Goal: Transaction & Acquisition: Purchase product/service

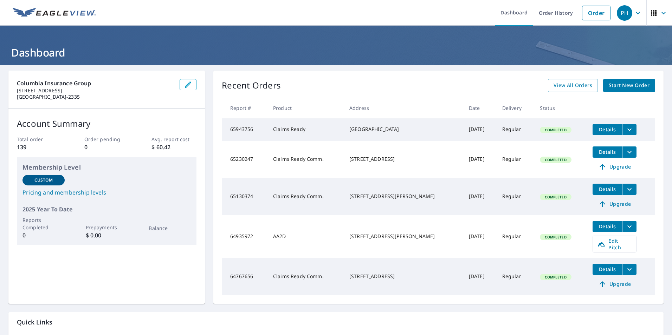
click at [610, 86] on span "Start New Order" at bounding box center [629, 85] width 41 height 9
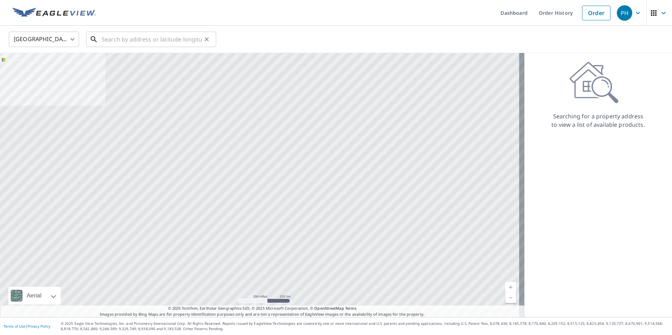
click at [130, 41] on input "text" at bounding box center [152, 40] width 100 height 20
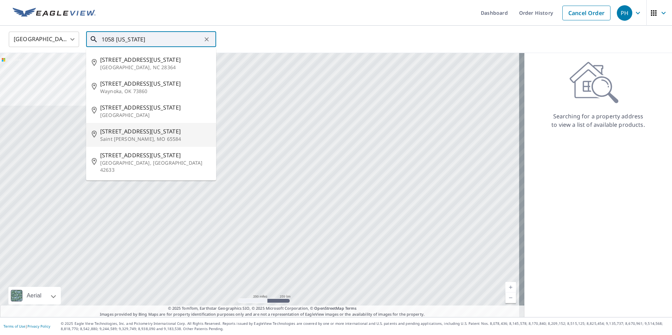
click at [134, 137] on p "Saint [PERSON_NAME], MO 65584" at bounding box center [155, 139] width 110 height 7
type input "[STREET_ADDRESS][US_STATE][PERSON_NAME]"
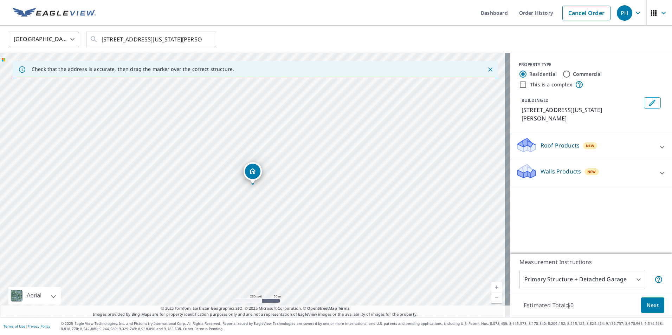
click at [654, 307] on button "Next" at bounding box center [652, 306] width 23 height 16
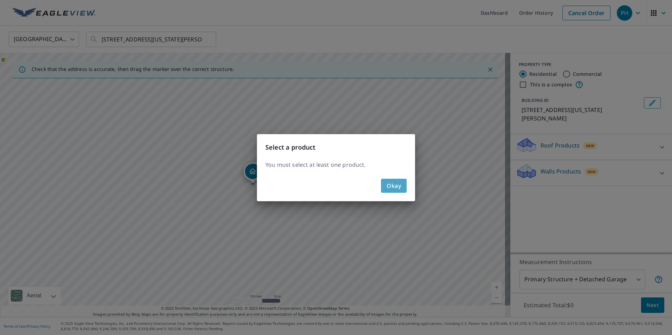
click at [401, 187] on span "Okay" at bounding box center [394, 186] width 14 height 10
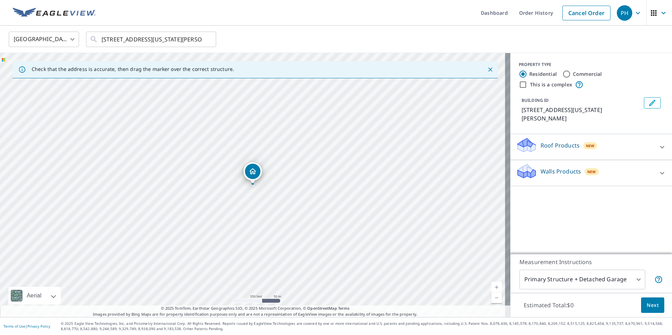
click at [549, 137] on div "Roof Products New" at bounding box center [585, 147] width 138 height 20
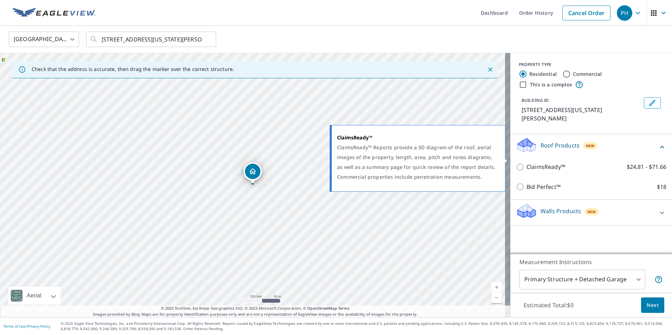
click at [516, 163] on input "ClaimsReady™ $24.81 - $71.66" at bounding box center [521, 167] width 11 height 8
checkbox input "true"
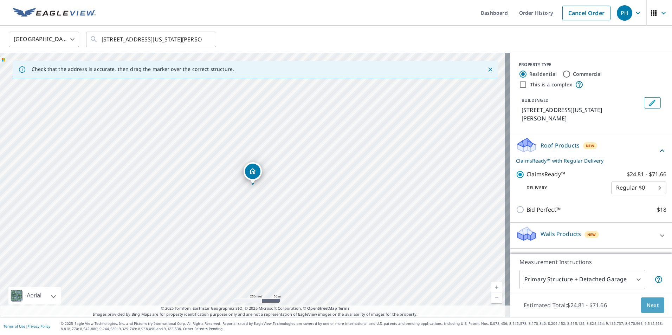
click at [647, 307] on span "Next" at bounding box center [653, 305] width 12 height 9
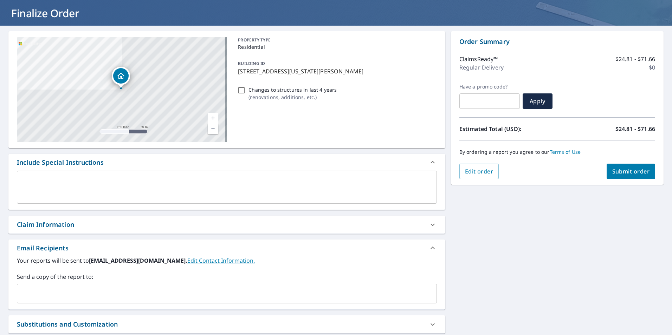
scroll to position [104, 0]
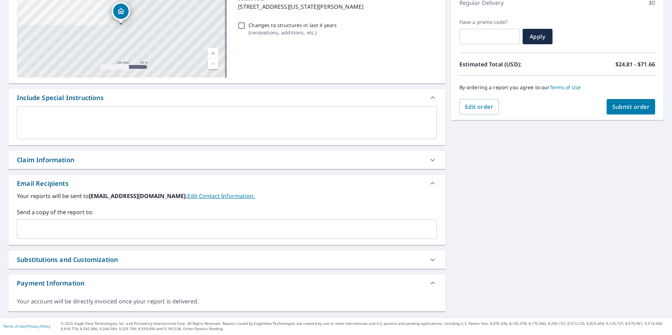
click at [81, 224] on input "text" at bounding box center [221, 229] width 403 height 13
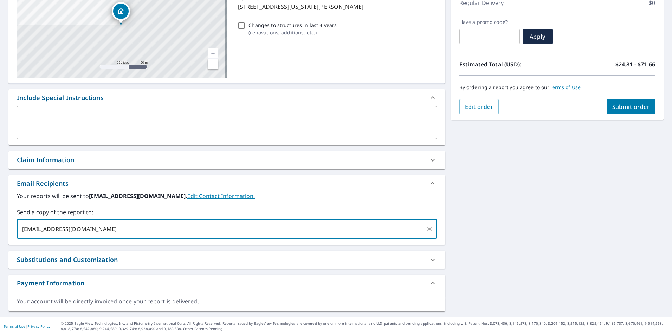
type input "[EMAIL_ADDRESS][DOMAIN_NAME]"
click at [46, 161] on div "Claim Information" at bounding box center [45, 159] width 57 height 9
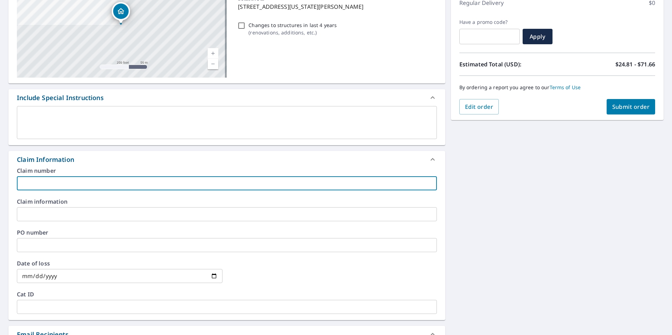
click at [44, 186] on input "text" at bounding box center [227, 183] width 420 height 14
type input "25003958"
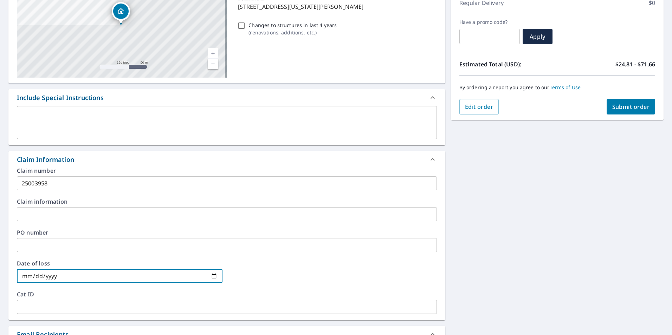
click at [212, 275] on input "date" at bounding box center [120, 276] width 206 height 14
type input "[DATE]"
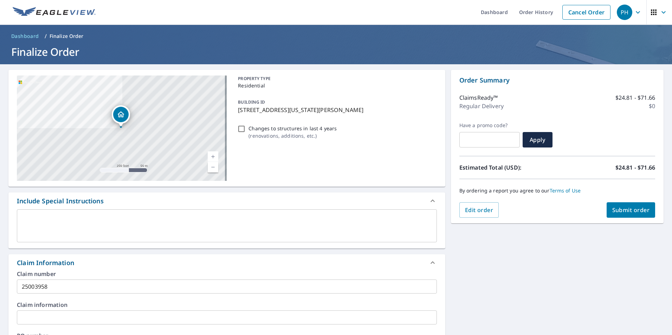
scroll to position [0, 0]
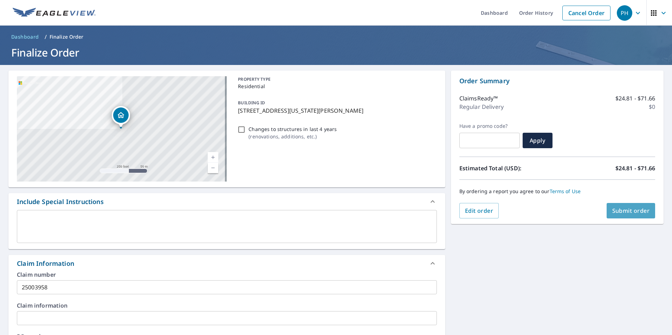
click at [632, 207] on span "Submit order" at bounding box center [631, 211] width 38 height 8
